Goal: Transaction & Acquisition: Purchase product/service

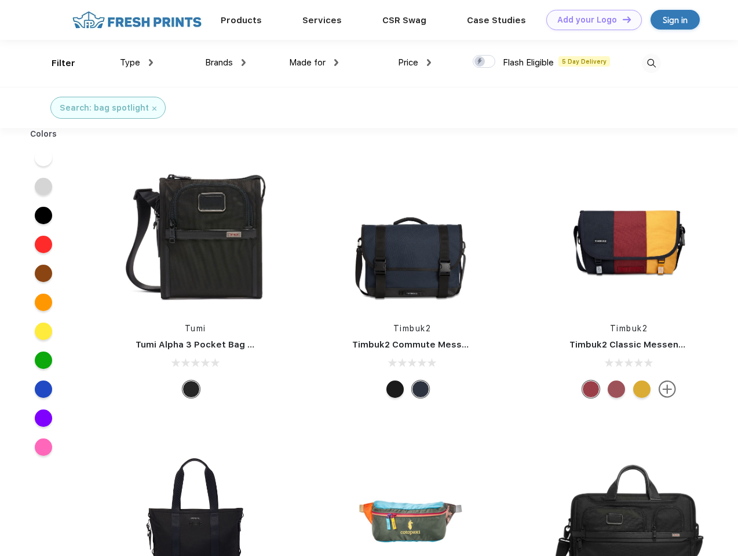
click at [590, 20] on link "Add your Logo Design Tool" at bounding box center [594, 20] width 96 height 20
click at [0, 0] on div "Design Tool" at bounding box center [0, 0] width 0 height 0
click at [621, 19] on link "Add your Logo Design Tool" at bounding box center [594, 20] width 96 height 20
click at [56, 63] on div "Filter" at bounding box center [64, 63] width 24 height 13
click at [137, 63] on span "Type" at bounding box center [130, 62] width 20 height 10
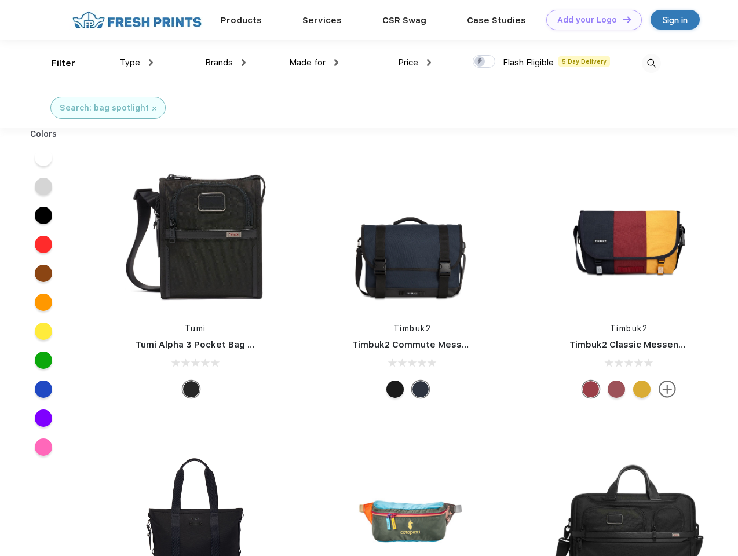
click at [225, 63] on span "Brands" at bounding box center [219, 62] width 28 height 10
click at [314, 63] on span "Made for" at bounding box center [307, 62] width 36 height 10
click at [415, 63] on span "Price" at bounding box center [408, 62] width 20 height 10
click at [484, 62] on div at bounding box center [484, 61] width 23 height 13
click at [480, 62] on input "checkbox" at bounding box center [477, 58] width 8 height 8
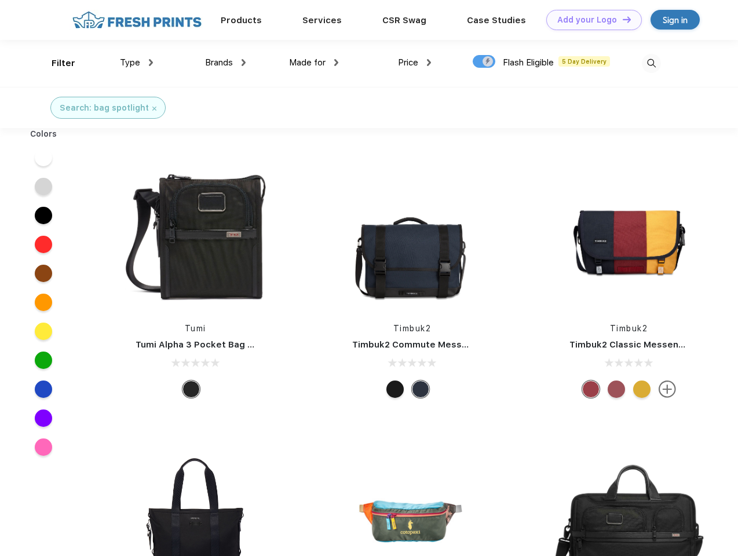
click at [651, 63] on img at bounding box center [651, 63] width 19 height 19
